Goal: Navigation & Orientation: Find specific page/section

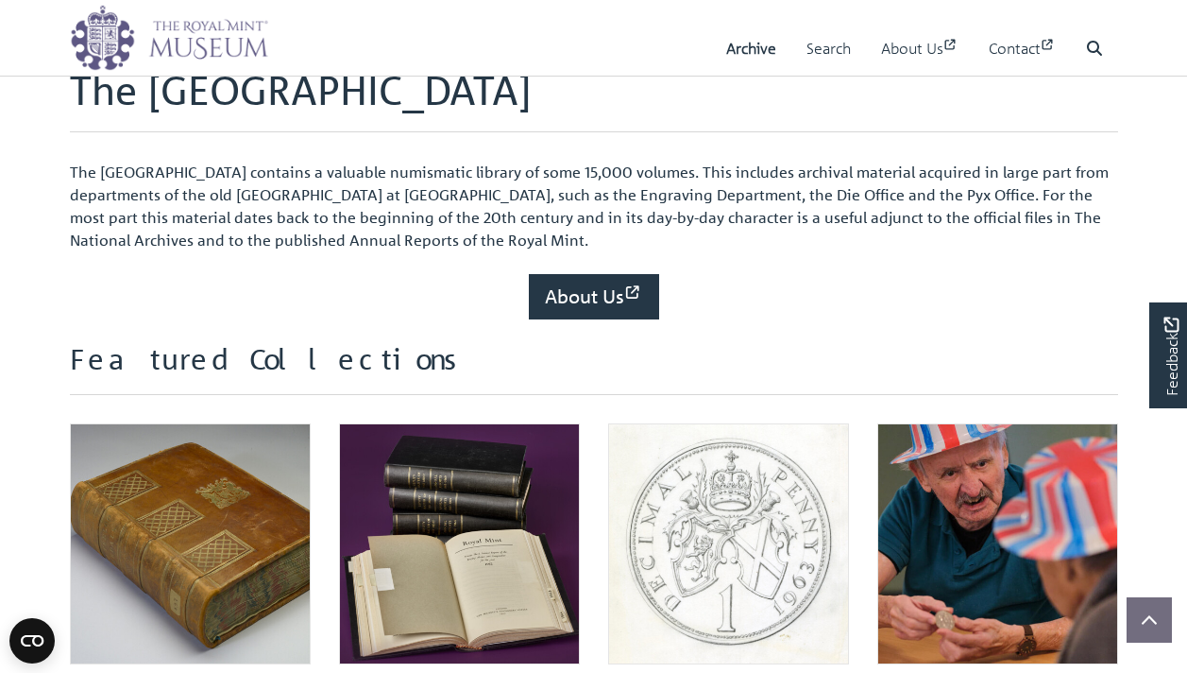
scroll to position [588, 0]
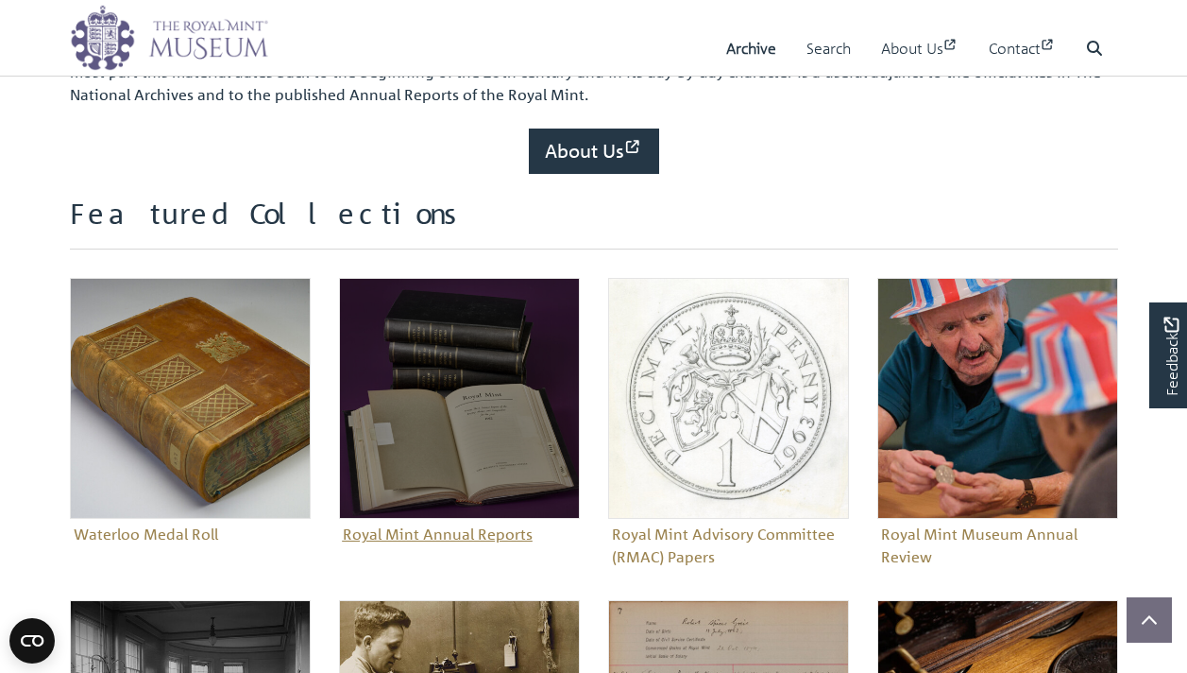
click at [507, 535] on figure "Royal Mint Annual Reports" at bounding box center [459, 413] width 241 height 271
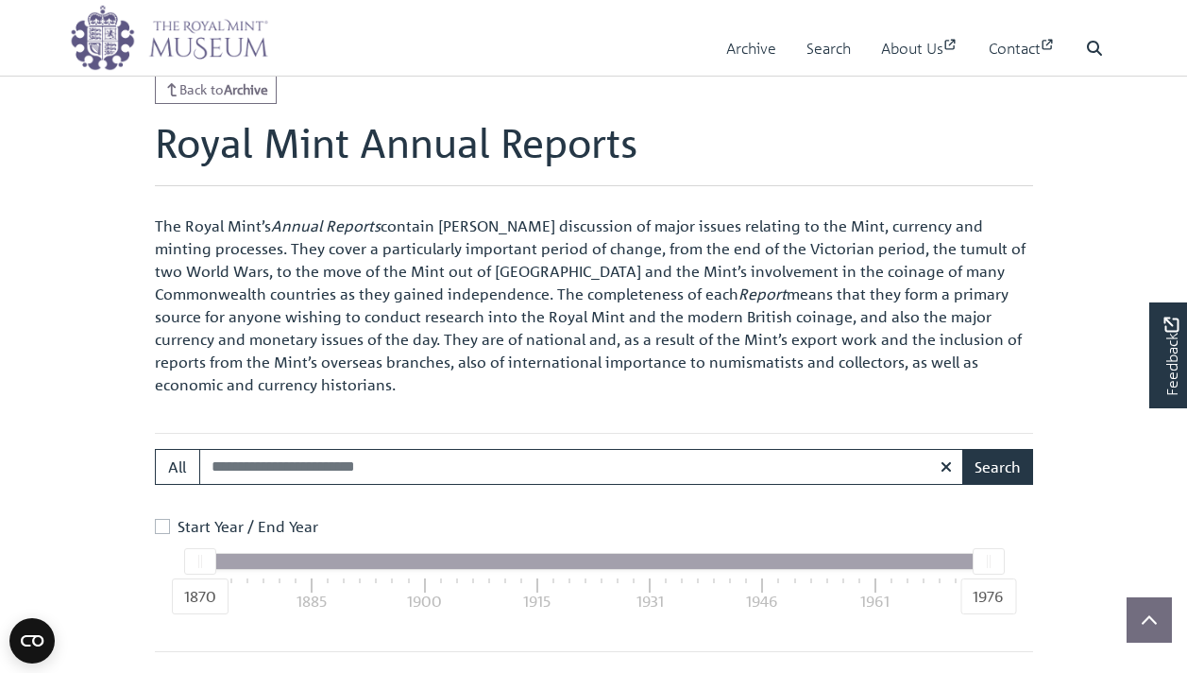
scroll to position [635, 0]
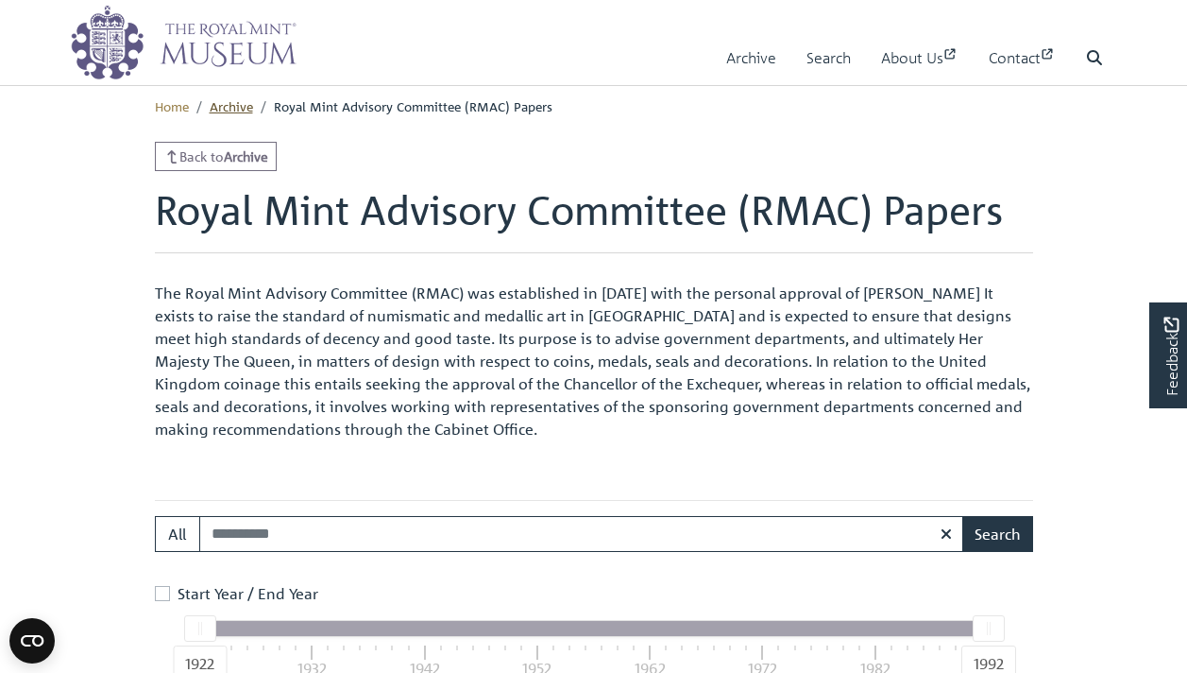
click at [223, 105] on link "Archive" at bounding box center [231, 105] width 43 height 17
